Goal: Information Seeking & Learning: Learn about a topic

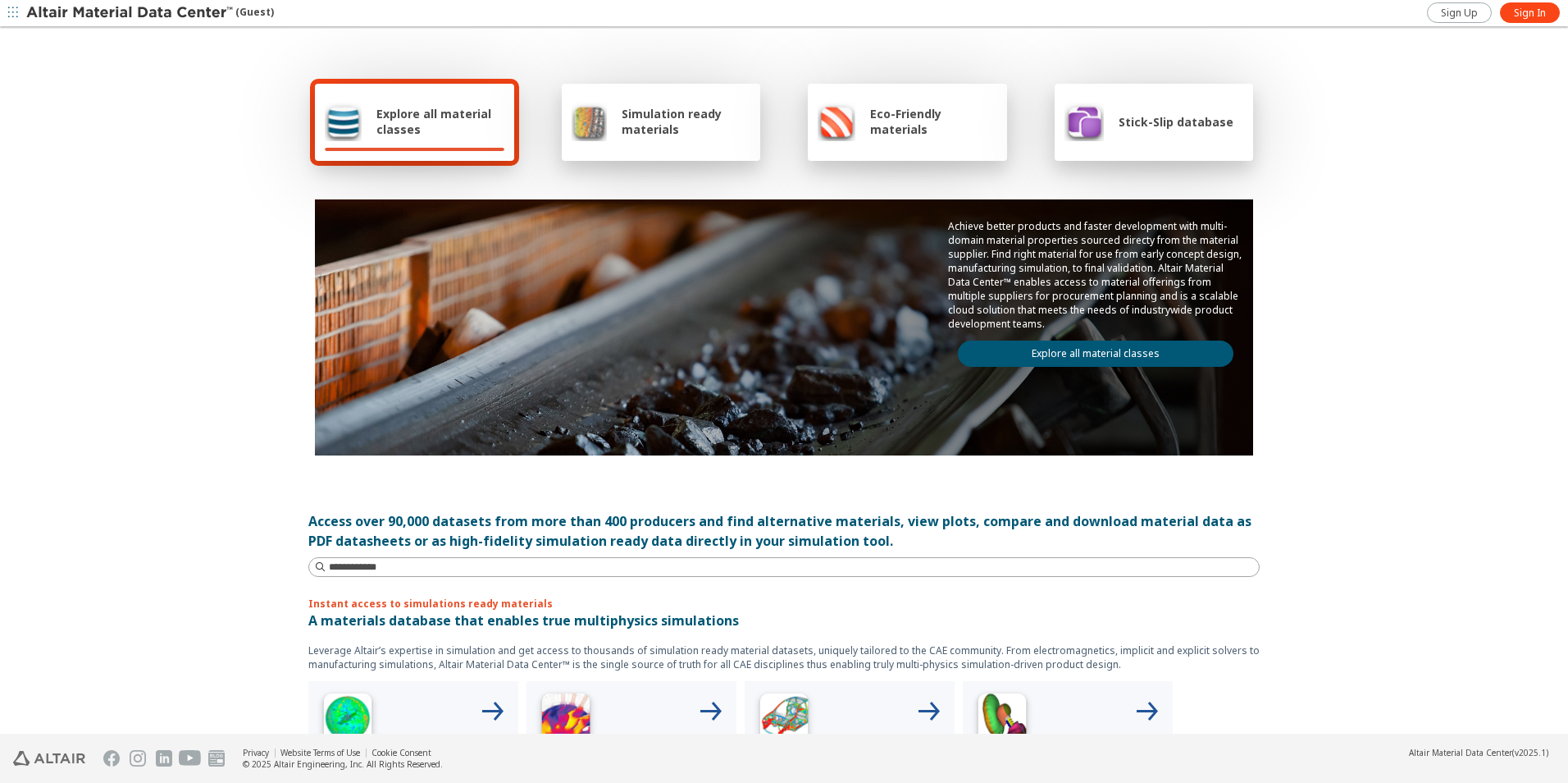
click at [1048, 359] on link "Explore all material classes" at bounding box center [1095, 353] width 276 height 26
click at [1054, 357] on link "Explore all material classes" at bounding box center [1095, 353] width 276 height 26
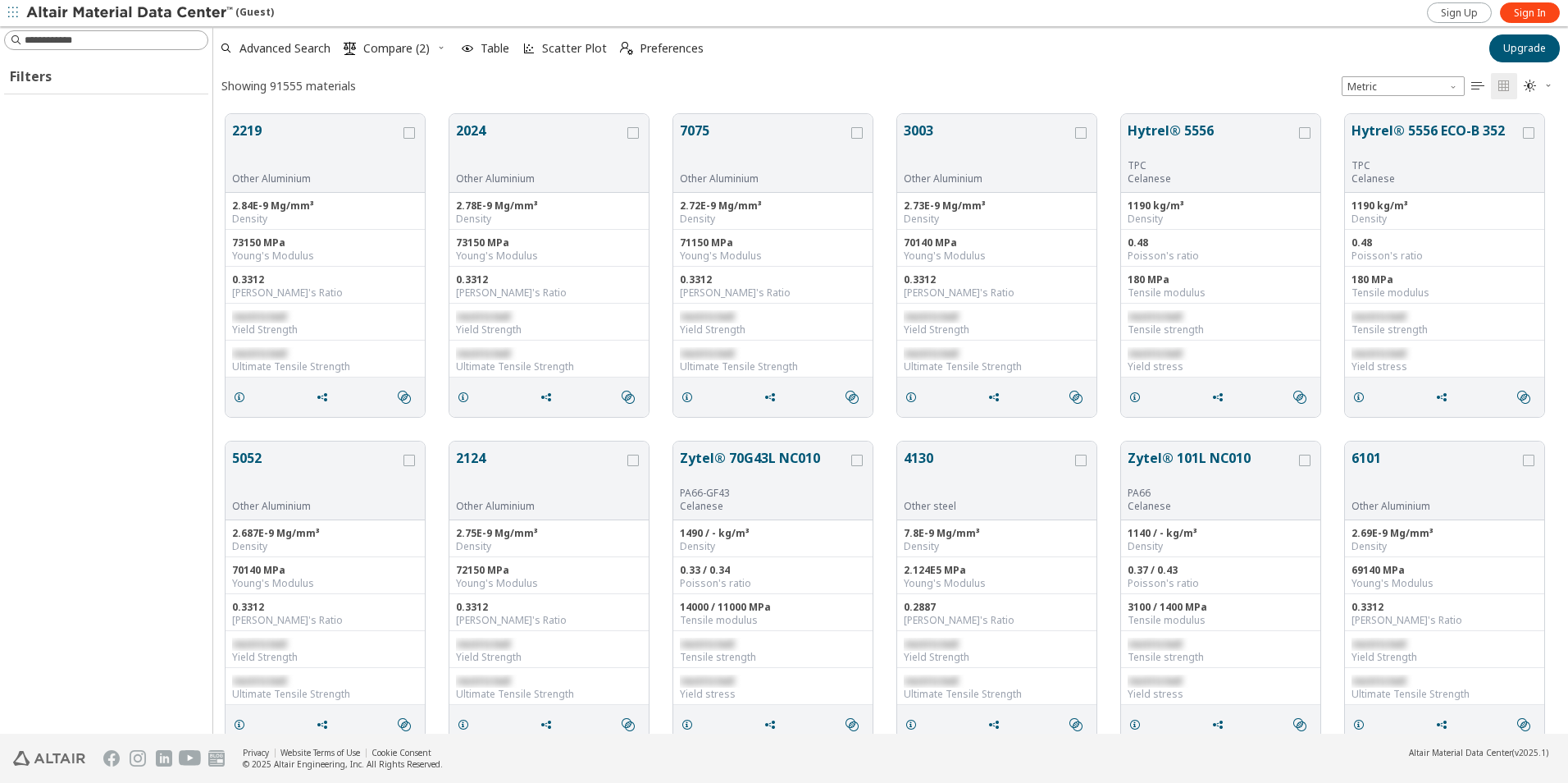
scroll to position [619, 1343]
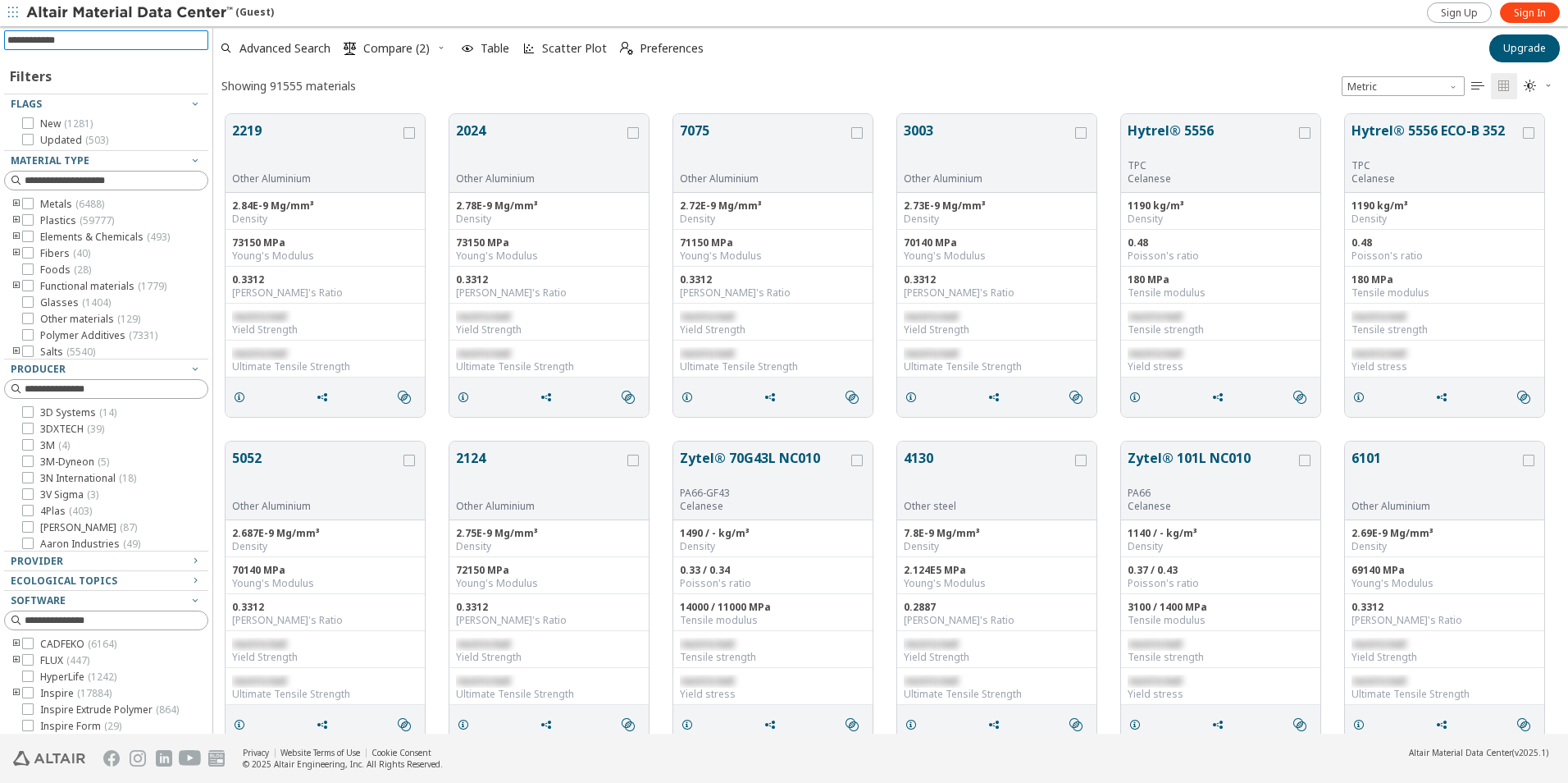
click at [77, 38] on input at bounding box center [108, 40] width 201 height 18
paste input "*******"
type input "*******"
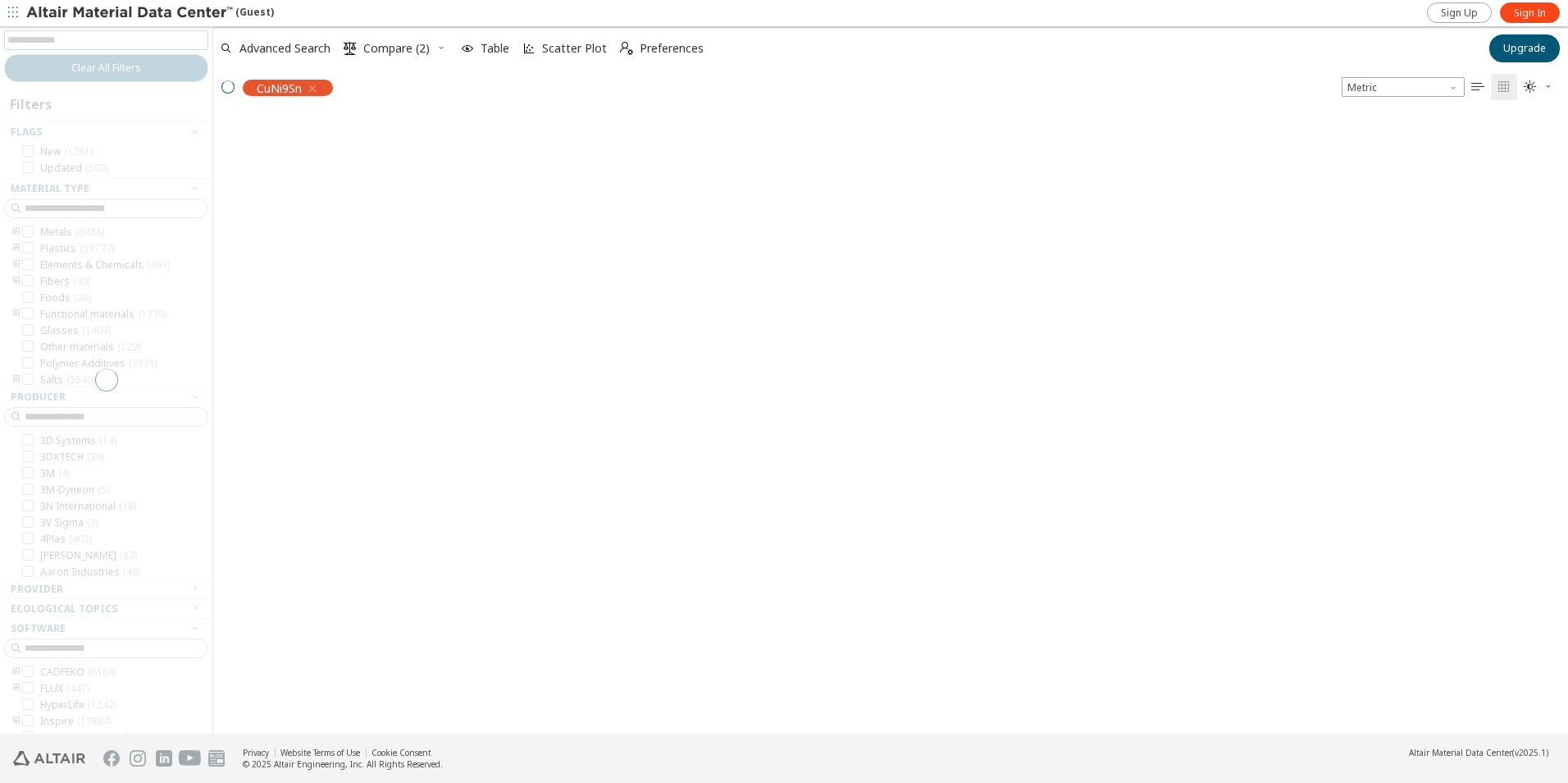
scroll to position [617, 1343]
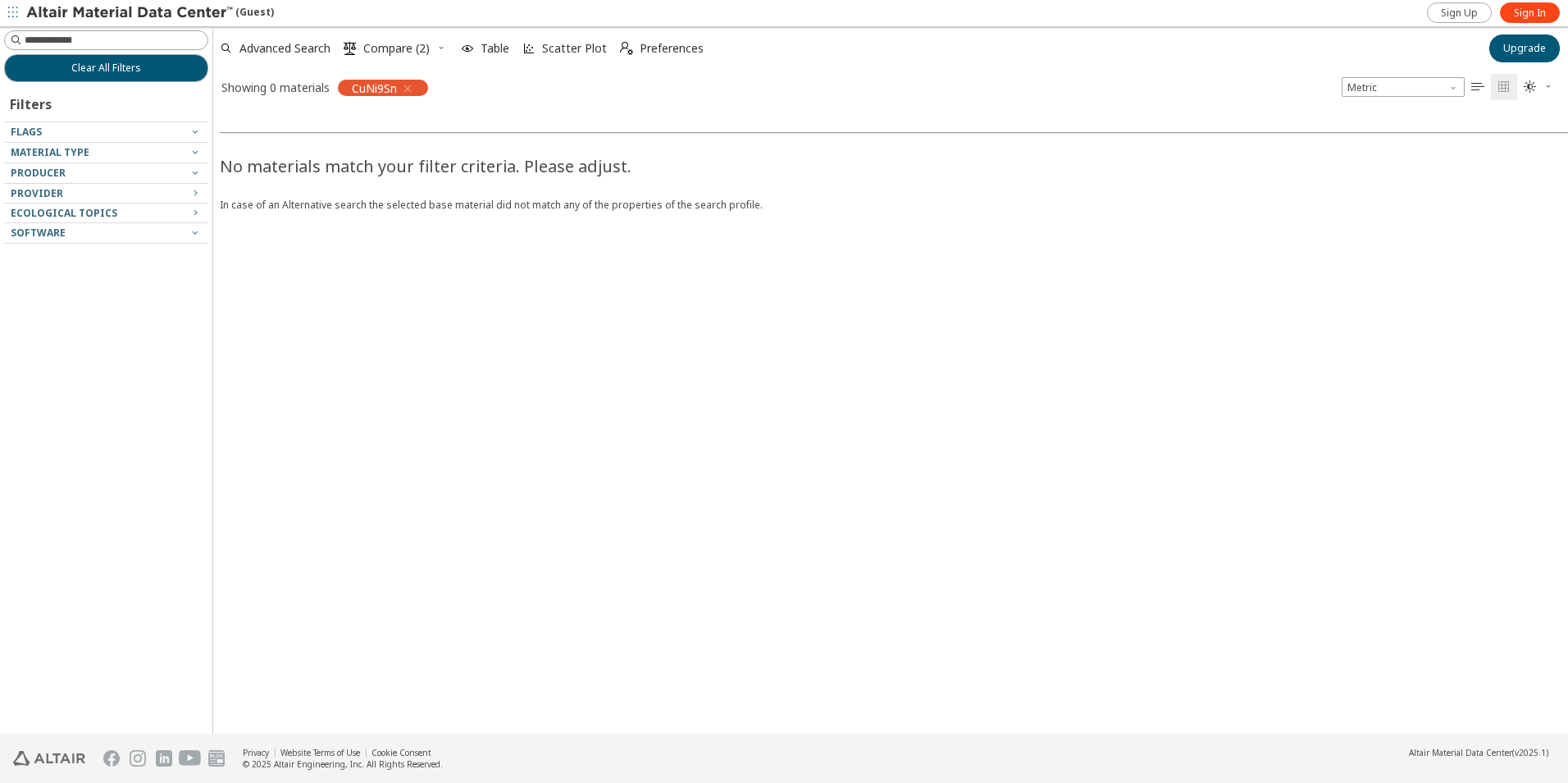
click at [439, 47] on icon "button" at bounding box center [441, 48] width 10 height 10
click at [369, 78] on span "Clear Selections" at bounding box center [420, 79] width 113 height 26
click at [141, 44] on input at bounding box center [116, 39] width 183 height 16
click at [162, 41] on input at bounding box center [108, 40] width 201 height 18
click at [52, 146] on span "Material Type" at bounding box center [50, 152] width 78 height 14
